Goal: Transaction & Acquisition: Purchase product/service

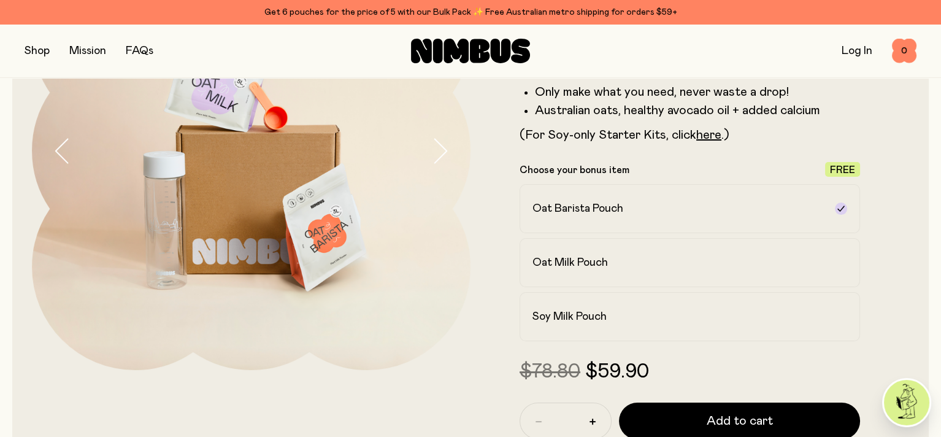
scroll to position [184, 0]
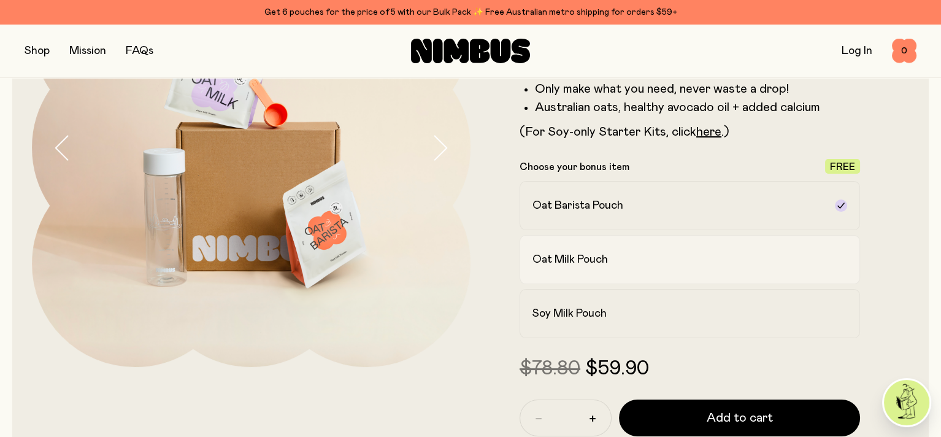
click at [608, 267] on h2 "Oat Milk Pouch" at bounding box center [569, 259] width 75 height 15
click at [604, 210] on h2 "Oat Barista Pouch" at bounding box center [577, 205] width 91 height 15
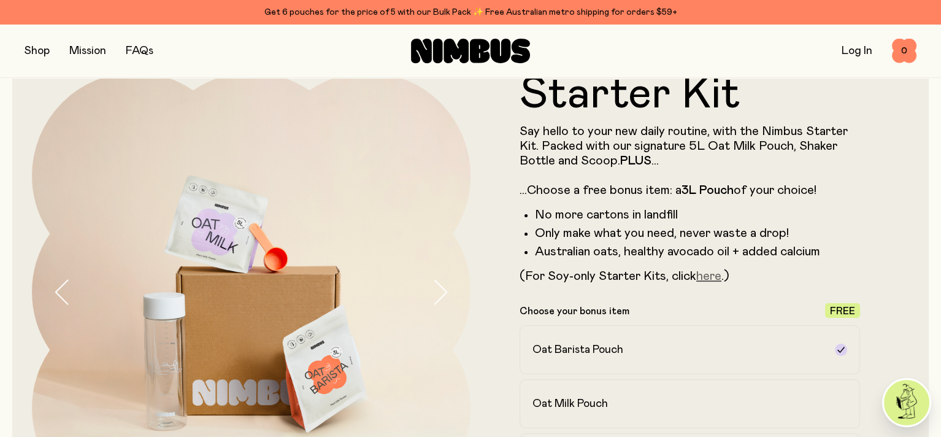
scroll to position [61, 0]
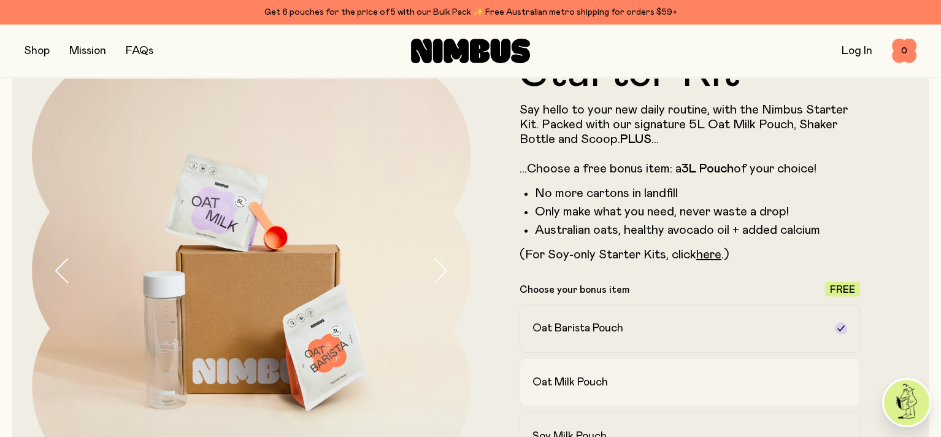
click at [590, 380] on h2 "Oat Milk Pouch" at bounding box center [569, 382] width 75 height 15
click at [566, 336] on h2 "Oat Barista Pouch" at bounding box center [577, 328] width 91 height 15
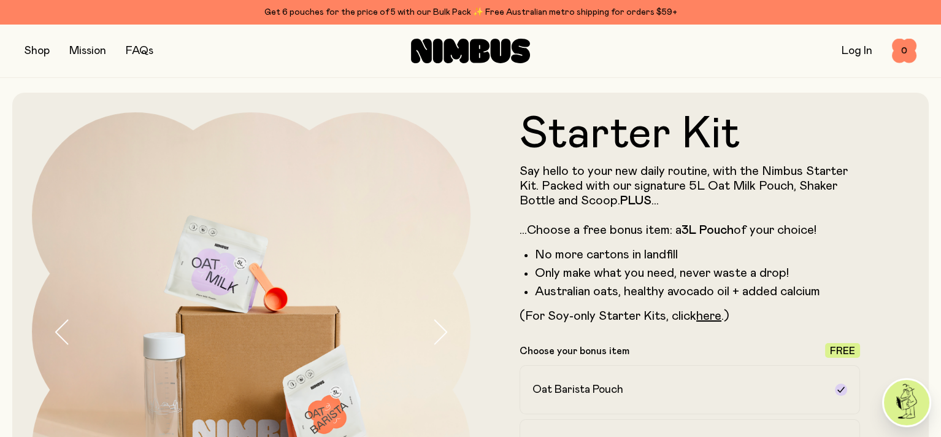
scroll to position [245, 0]
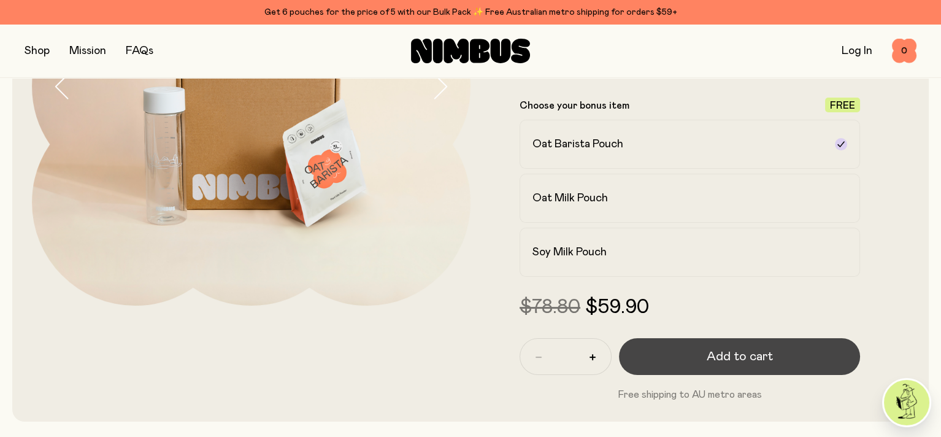
click at [731, 364] on span "Add to cart" at bounding box center [740, 356] width 66 height 17
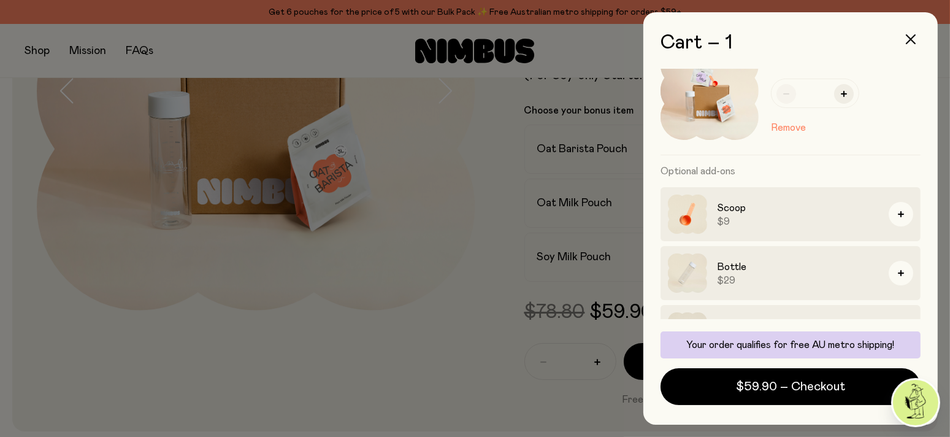
scroll to position [0, 0]
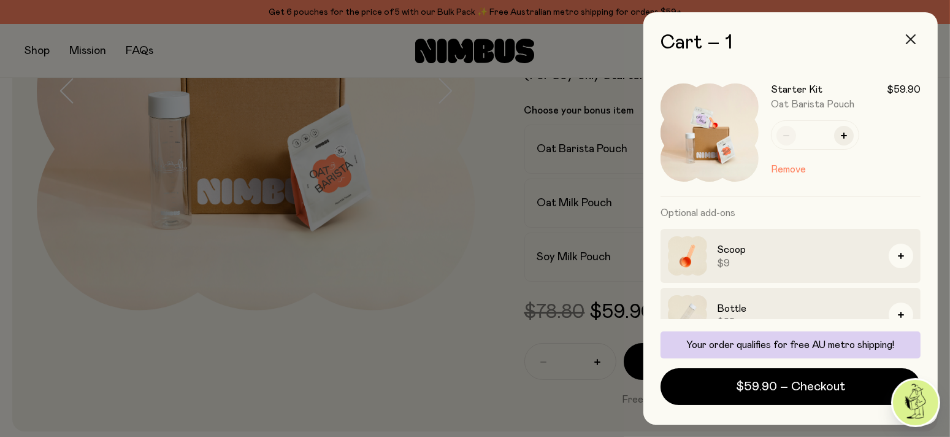
click at [913, 38] on icon "button" at bounding box center [911, 39] width 10 height 10
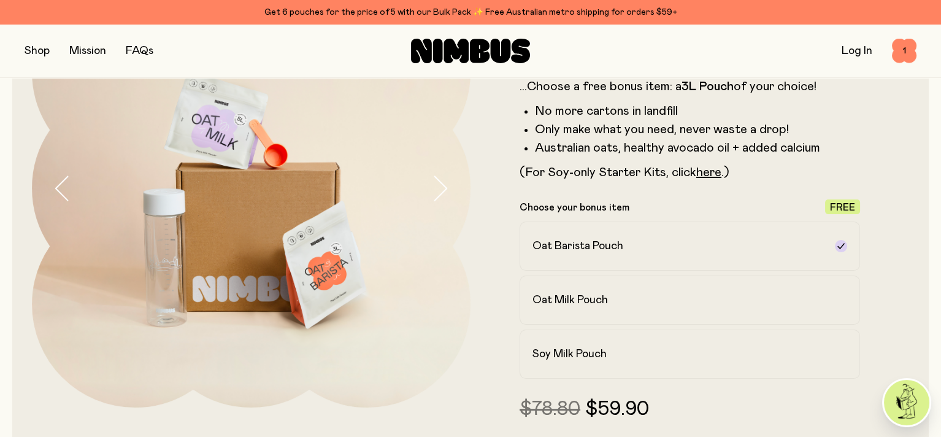
scroll to position [245, 0]
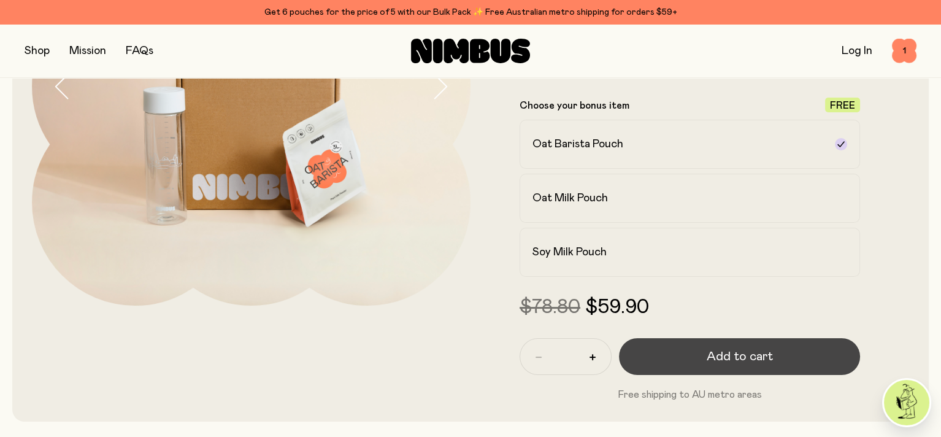
click at [702, 366] on button "Add to cart" at bounding box center [739, 356] width 241 height 37
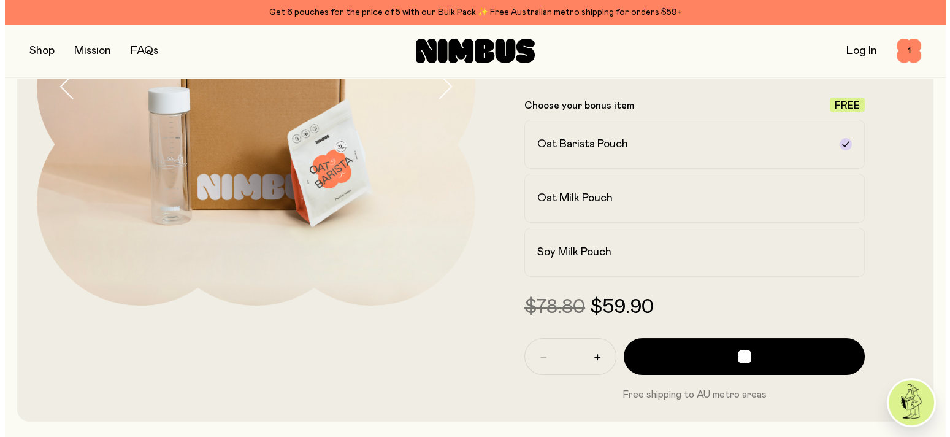
scroll to position [0, 0]
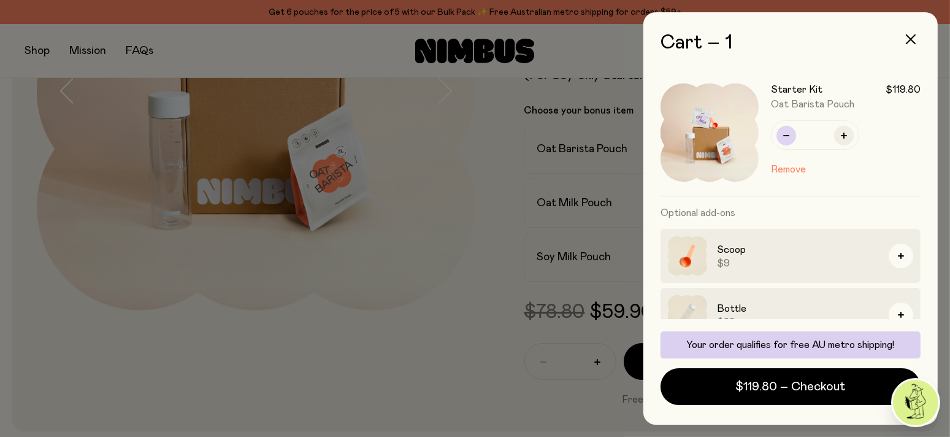
click at [789, 133] on icon "button" at bounding box center [786, 135] width 6 height 6
type input "*"
click at [908, 40] on icon "button" at bounding box center [911, 39] width 10 height 10
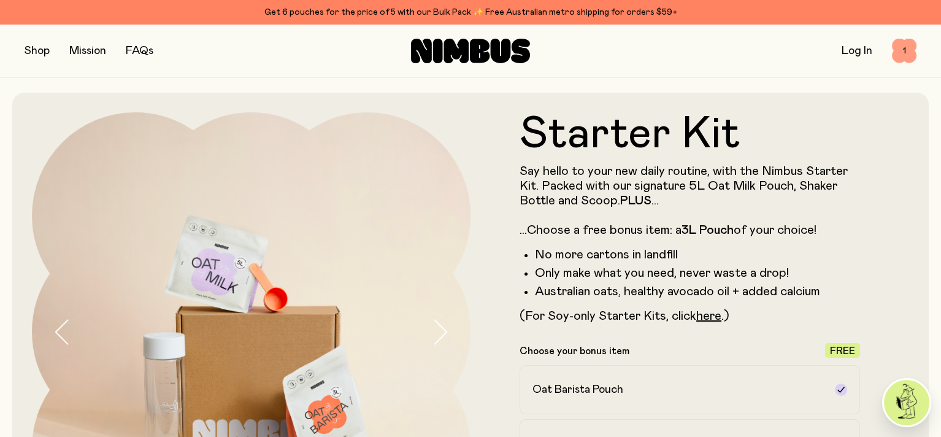
click at [907, 50] on span "1" at bounding box center [904, 51] width 25 height 25
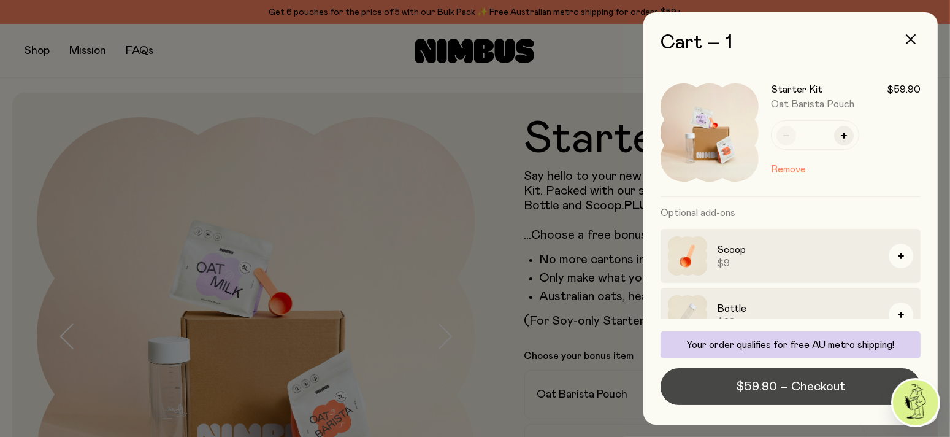
click at [822, 386] on span "$59.90 – Checkout" at bounding box center [790, 386] width 109 height 17
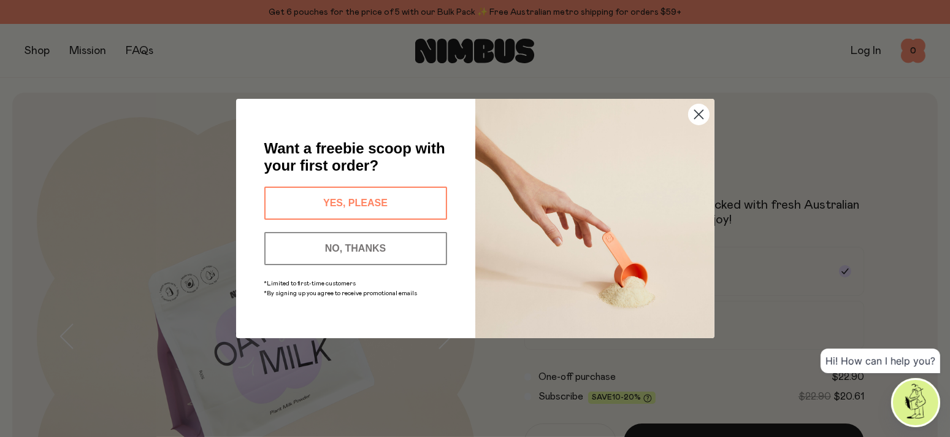
click at [695, 112] on circle "Close dialog" at bounding box center [698, 114] width 20 height 20
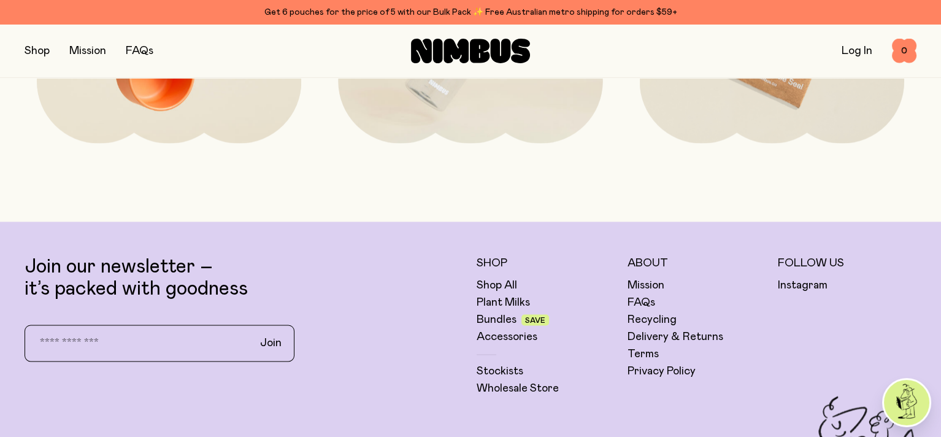
scroll to position [3060, 0]
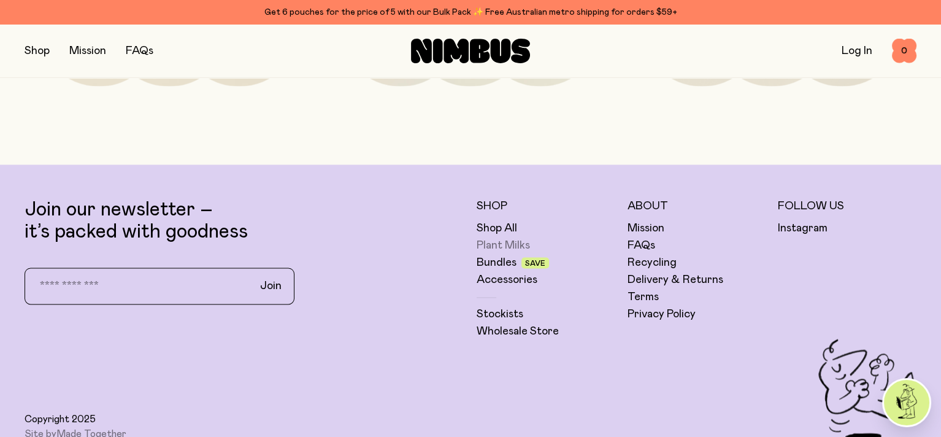
click at [516, 253] on link "Plant Milks" at bounding box center [503, 245] width 53 height 15
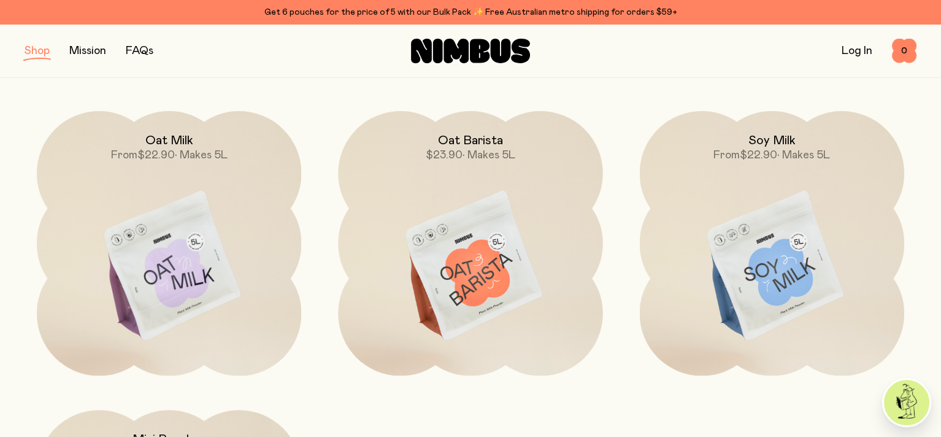
scroll to position [184, 0]
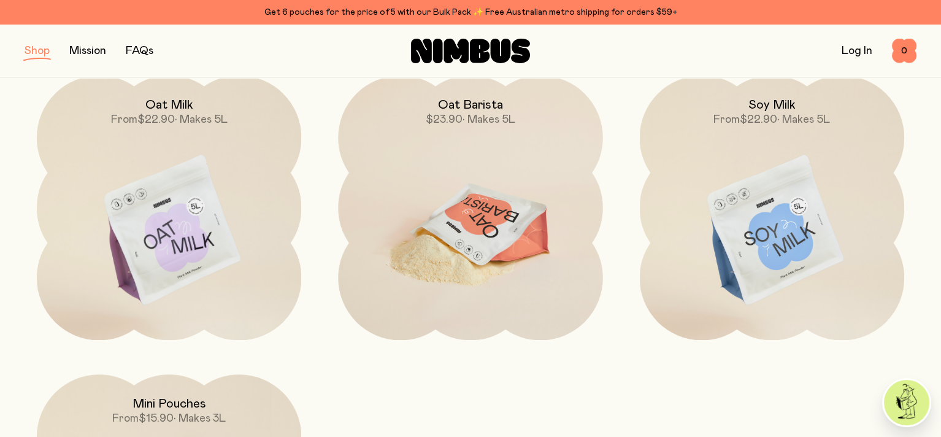
click at [471, 112] on h2 "Oat Barista" at bounding box center [470, 105] width 65 height 15
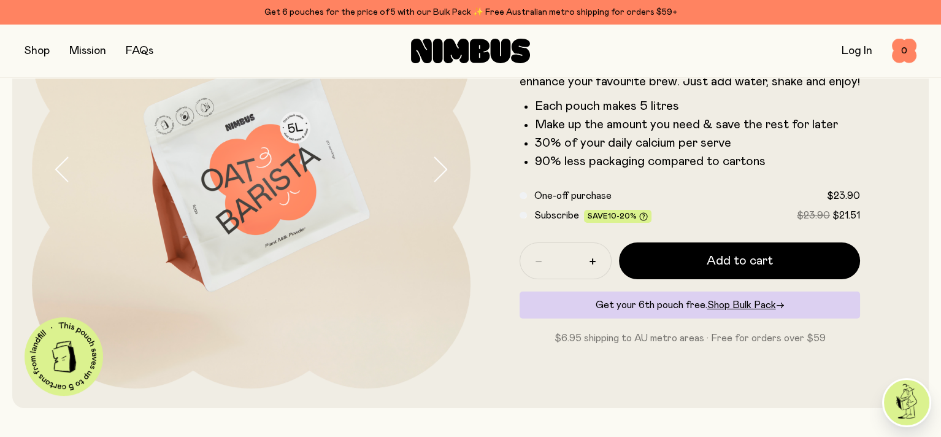
scroll to position [184, 0]
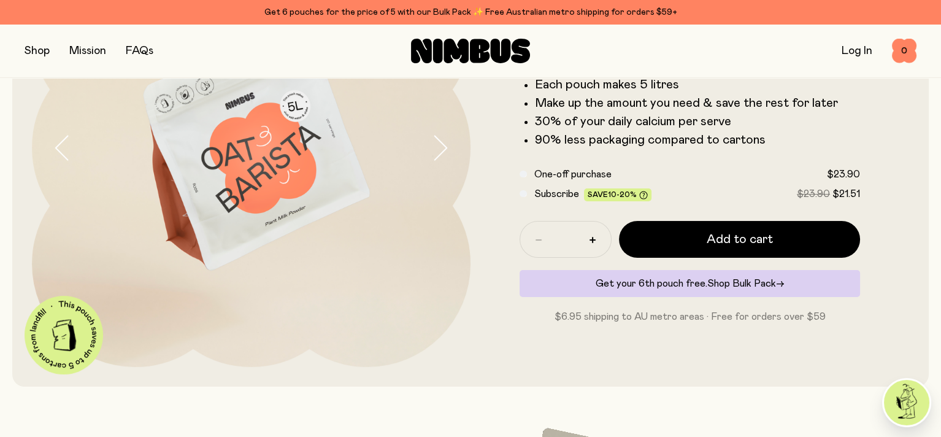
click at [741, 288] on span "Shop Bulk Pack" at bounding box center [741, 283] width 69 height 10
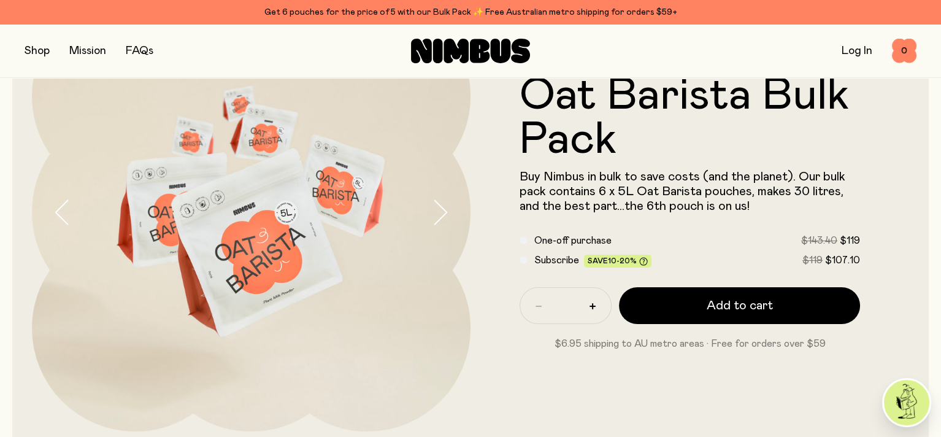
scroll to position [123, 0]
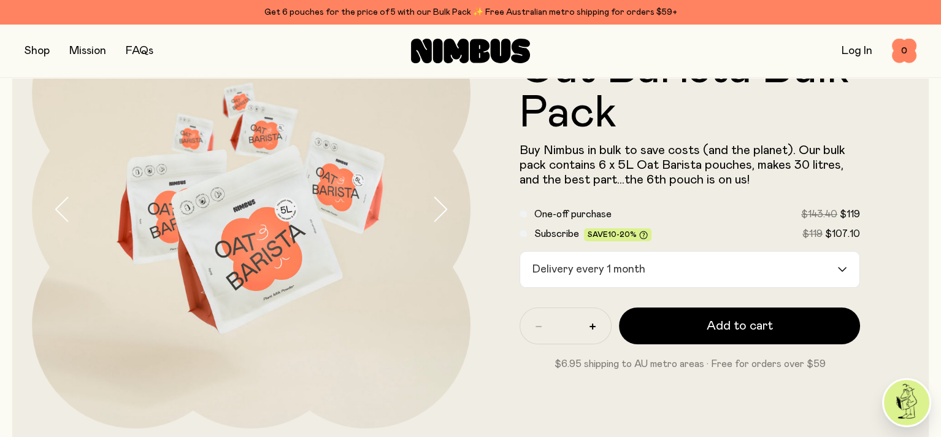
click at [837, 268] on div "Loading..." at bounding box center [848, 269] width 22 height 36
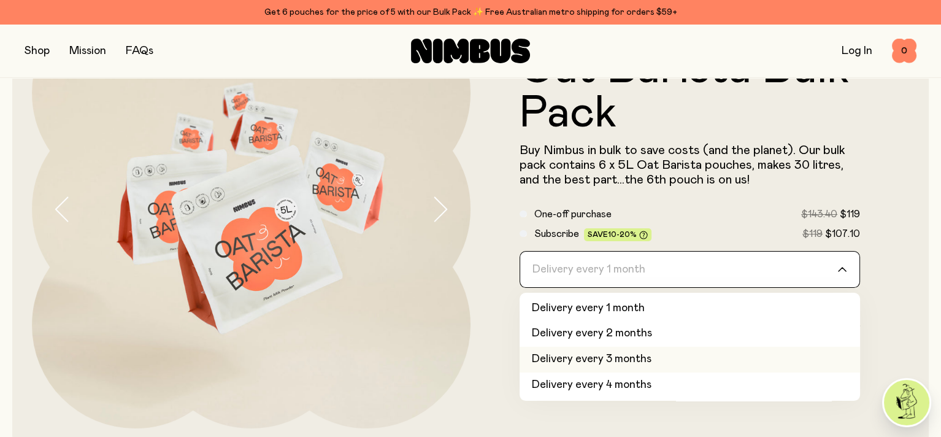
click at [624, 358] on li "Delivery every 3 months" at bounding box center [690, 360] width 340 height 26
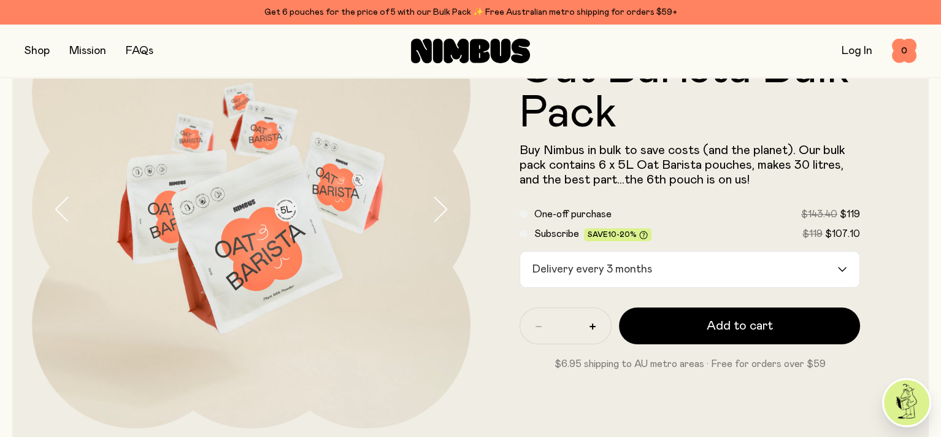
click at [840, 264] on div "Loading..." at bounding box center [848, 269] width 22 height 36
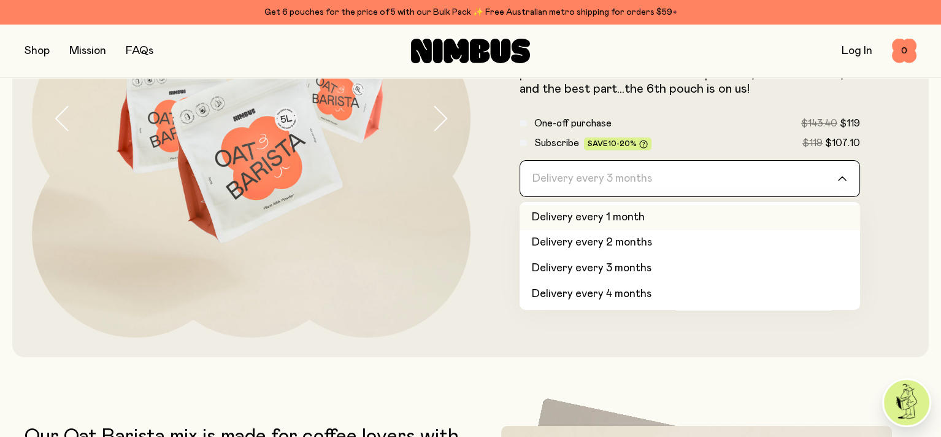
scroll to position [184, 0]
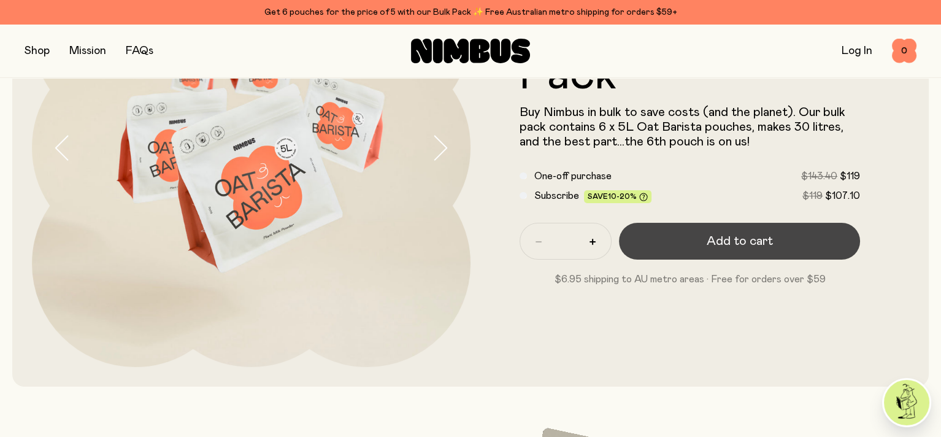
click at [750, 241] on span "Add to cart" at bounding box center [740, 240] width 66 height 17
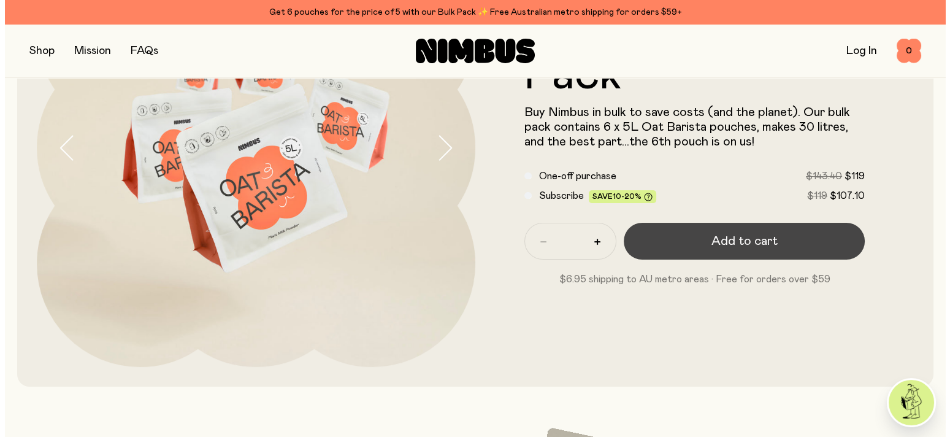
scroll to position [0, 0]
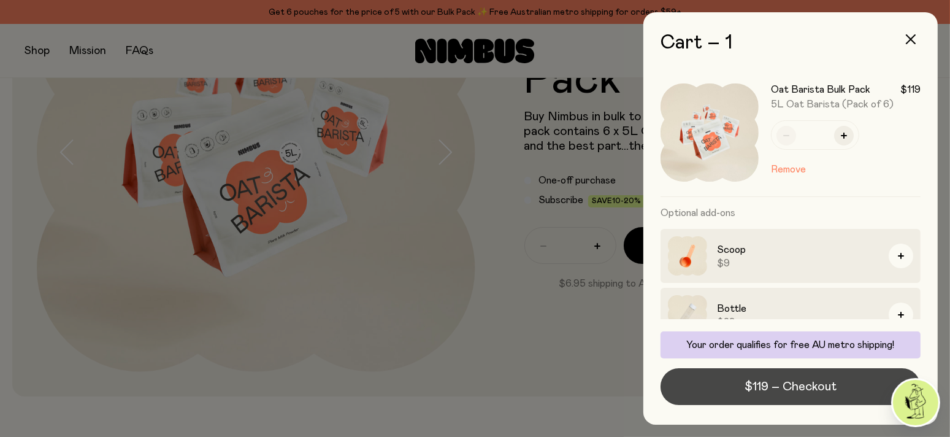
click at [802, 385] on span "$119 – Checkout" at bounding box center [791, 386] width 92 height 17
